Goal: Task Accomplishment & Management: Complete application form

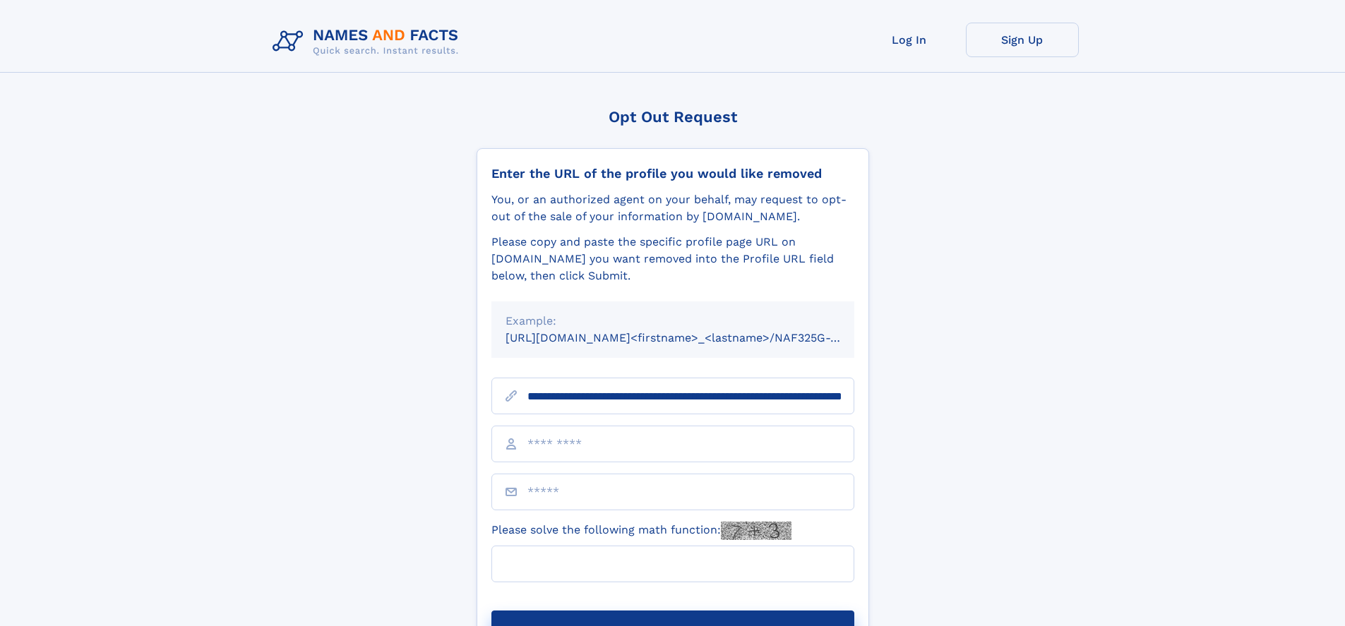
type input "**********"
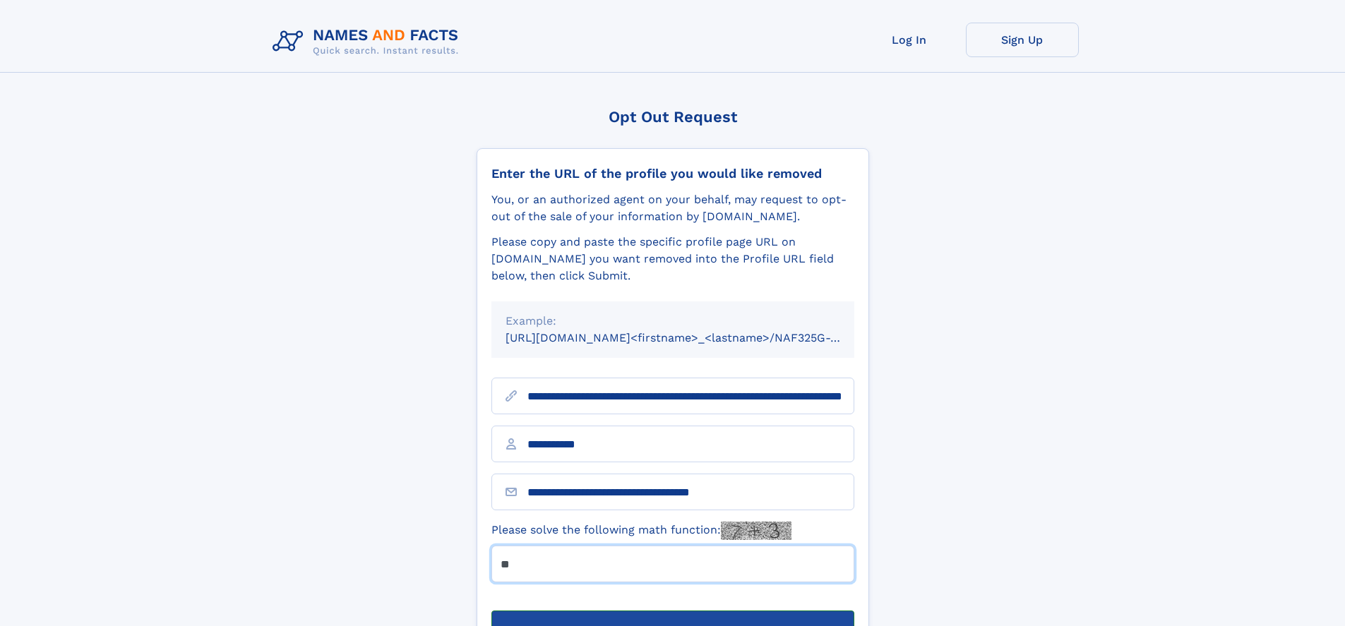
type input "**"
click at [672, 610] on button "Submit Opt Out Request" at bounding box center [672, 632] width 363 height 45
